Goal: Task Accomplishment & Management: Use online tool/utility

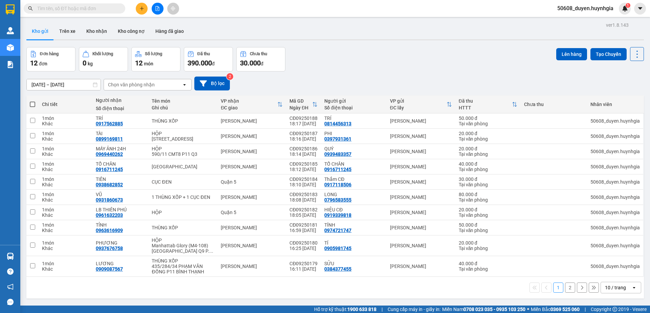
click at [153, 10] on button at bounding box center [158, 9] width 12 height 12
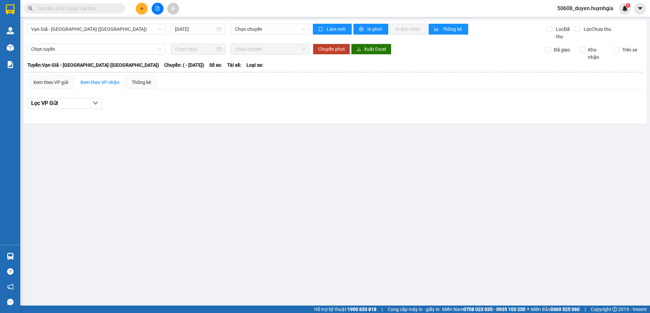
click at [119, 35] on div "Vạn Giã - [GEOGRAPHIC_DATA] (Hàng hóa) [DATE] Chọn chuyến" at bounding box center [168, 32] width 282 height 17
click at [124, 32] on span "Vạn Giã - [GEOGRAPHIC_DATA] ([GEOGRAPHIC_DATA])" at bounding box center [96, 29] width 130 height 10
click at [302, 129] on main "Vạn Giã - [GEOGRAPHIC_DATA] ([GEOGRAPHIC_DATA]) [DATE] Chọn chuyến Làm mới In p…" at bounding box center [325, 152] width 650 height 305
click at [199, 24] on div "[DATE]" at bounding box center [198, 29] width 54 height 11
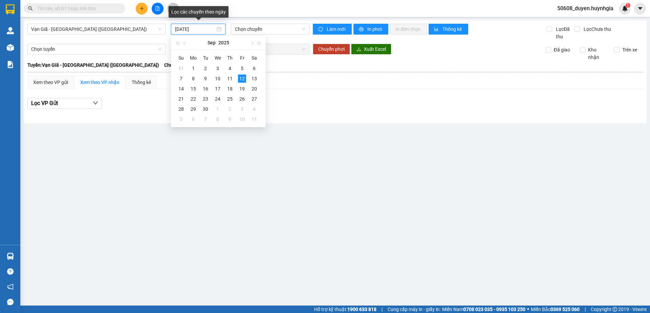
click at [200, 29] on input "[DATE]" at bounding box center [195, 28] width 40 height 7
click at [232, 79] on div "11" at bounding box center [230, 78] width 8 height 8
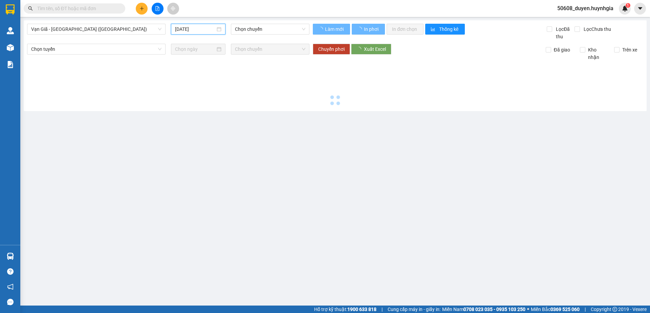
type input "[DATE]"
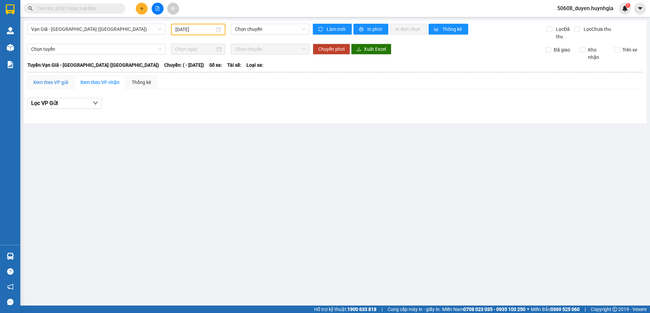
click at [54, 82] on div "Xem theo VP gửi" at bounding box center [50, 82] width 35 height 7
click at [91, 81] on div "Xem theo VP nhận" at bounding box center [99, 82] width 39 height 7
click at [151, 28] on span "Vạn Giã - [GEOGRAPHIC_DATA] ([GEOGRAPHIC_DATA])" at bounding box center [96, 29] width 130 height 10
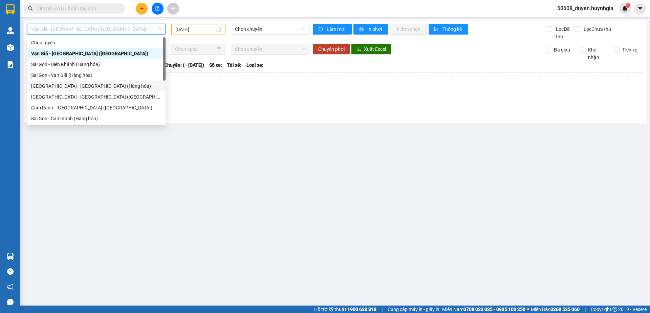
scroll to position [35, 0]
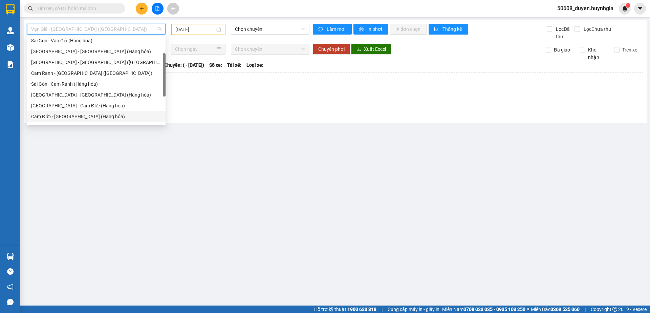
click at [53, 113] on div "Cam Đức - [GEOGRAPHIC_DATA] (Hàng hóa)" at bounding box center [96, 116] width 130 height 7
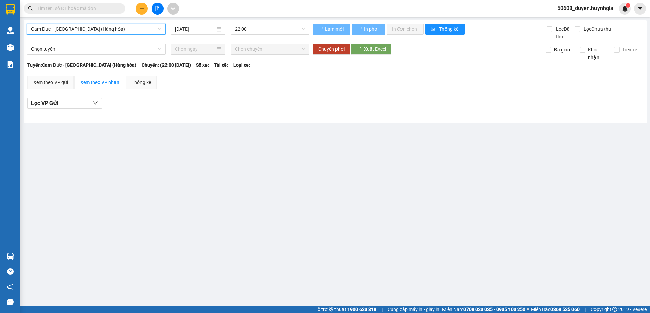
scroll to position [0, 0]
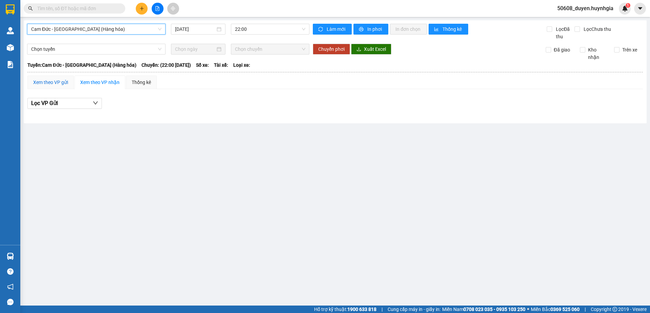
click at [64, 84] on div "Xem theo VP gửi" at bounding box center [50, 82] width 35 height 7
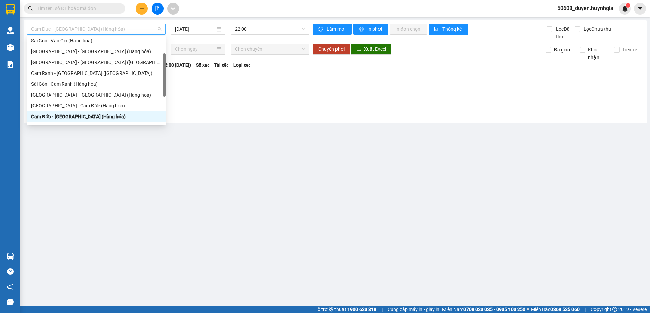
click at [121, 29] on span "Cam Đức - [GEOGRAPHIC_DATA] (Hàng hóa)" at bounding box center [96, 29] width 130 height 10
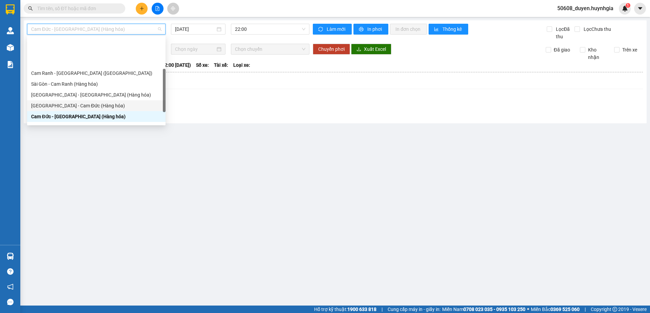
scroll to position [69, 0]
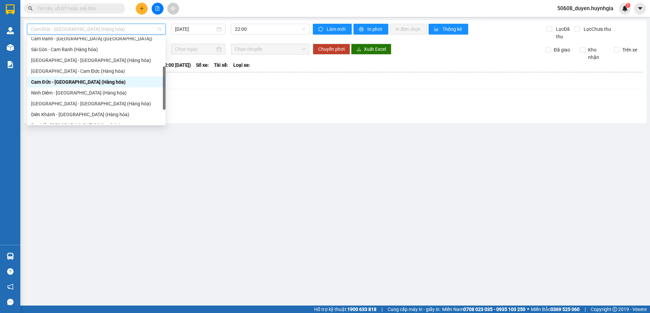
click at [72, 83] on div "Cam Đức - [GEOGRAPHIC_DATA] (Hàng hóa)" at bounding box center [96, 81] width 130 height 7
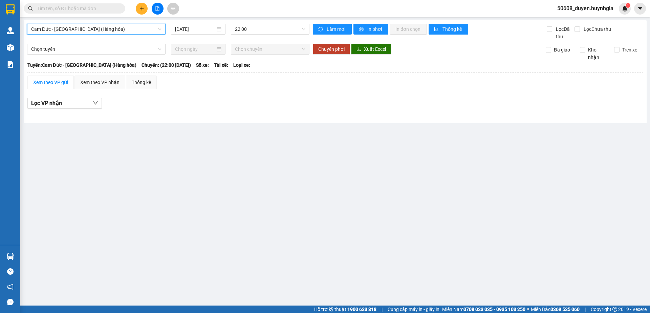
click at [104, 28] on span "Cam Đức - [GEOGRAPHIC_DATA] (Hàng hóa)" at bounding box center [96, 29] width 130 height 10
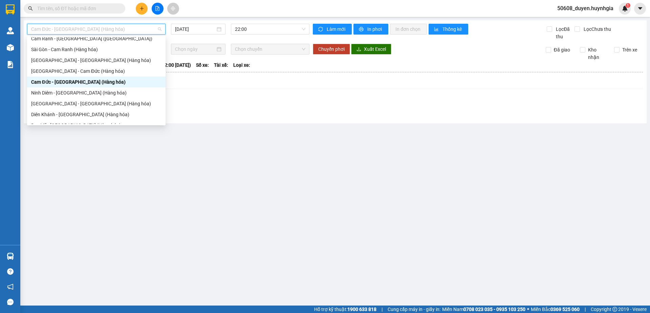
click at [83, 82] on div "Cam Đức - [GEOGRAPHIC_DATA] (Hàng hóa)" at bounding box center [96, 81] width 130 height 7
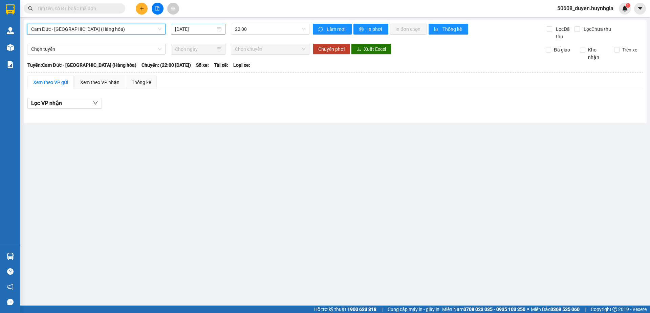
click at [212, 29] on input "[DATE]" at bounding box center [195, 28] width 40 height 7
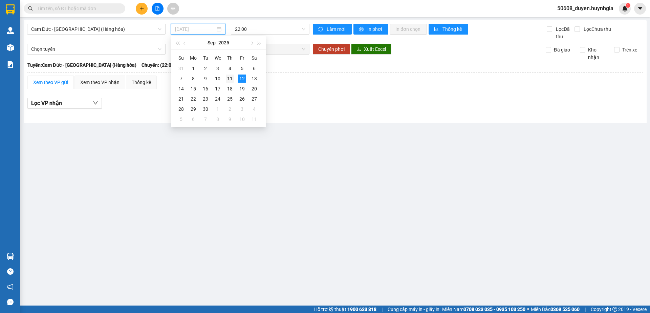
click at [230, 79] on div "11" at bounding box center [230, 78] width 8 height 8
type input "[DATE]"
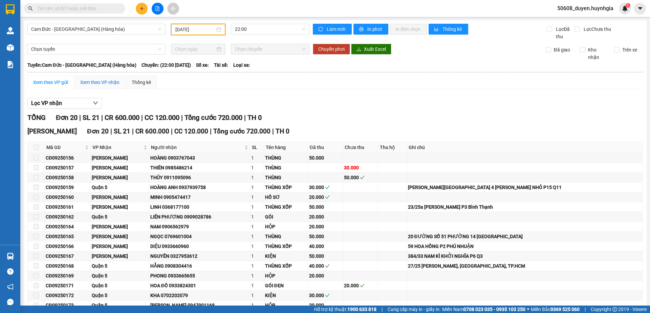
click at [100, 82] on div "Xem theo VP nhận" at bounding box center [99, 82] width 39 height 7
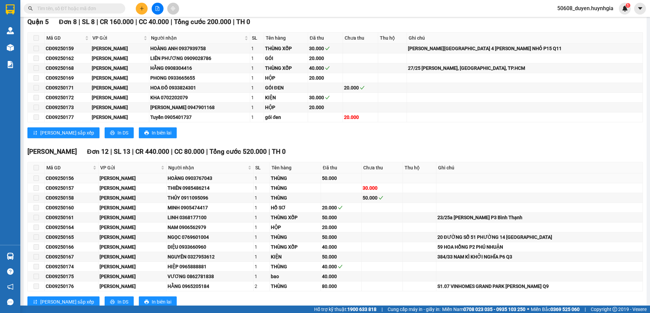
scroll to position [91, 0]
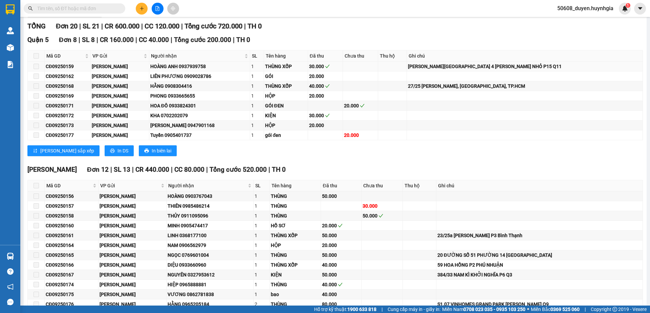
click at [38, 66] on span at bounding box center [35, 66] width 5 height 5
click at [41, 64] on td at bounding box center [36, 67] width 17 height 10
click at [152, 149] on span "In biên lai" at bounding box center [162, 150] width 20 height 7
click at [139, 153] on button "In biên lai" at bounding box center [158, 150] width 38 height 11
